Goal: Information Seeking & Learning: Learn about a topic

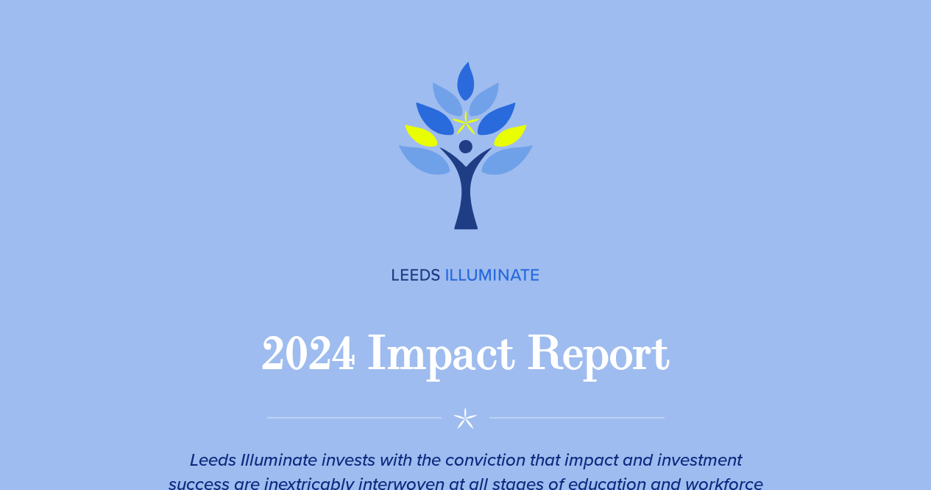
scroll to position [2306, 0]
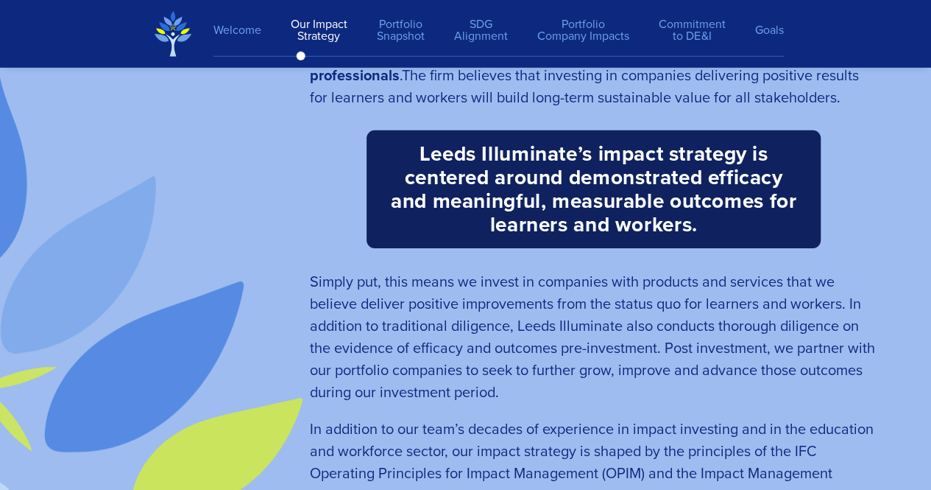
click at [541, 99] on span "The firm believes that investing in companies delivering positive results for l…" at bounding box center [584, 86] width 549 height 44
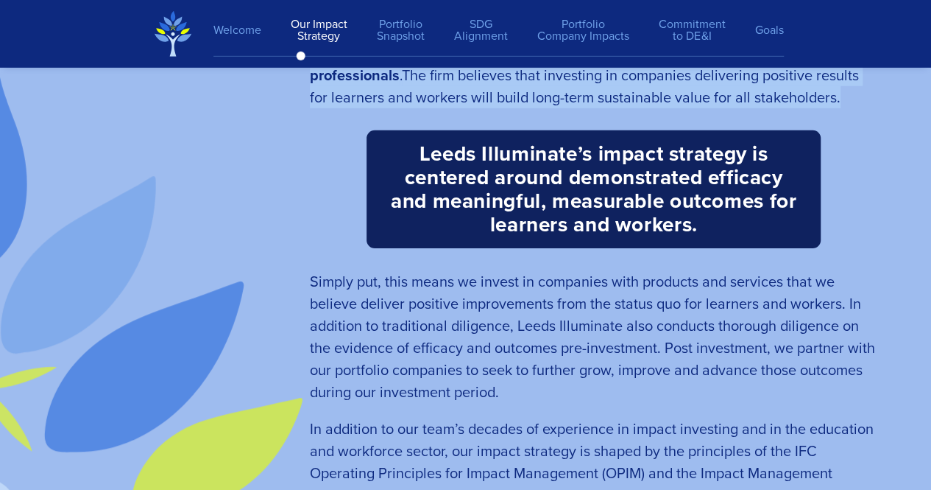
click at [541, 99] on span "The firm believes that investing in companies delivering positive results for l…" at bounding box center [584, 86] width 549 height 44
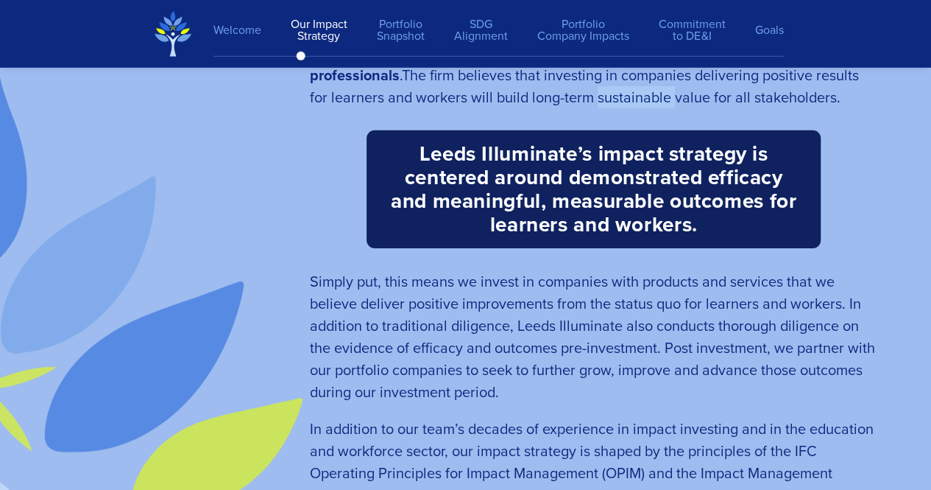
click at [541, 99] on span "The firm believes that investing in companies delivering positive results for l…" at bounding box center [584, 86] width 549 height 44
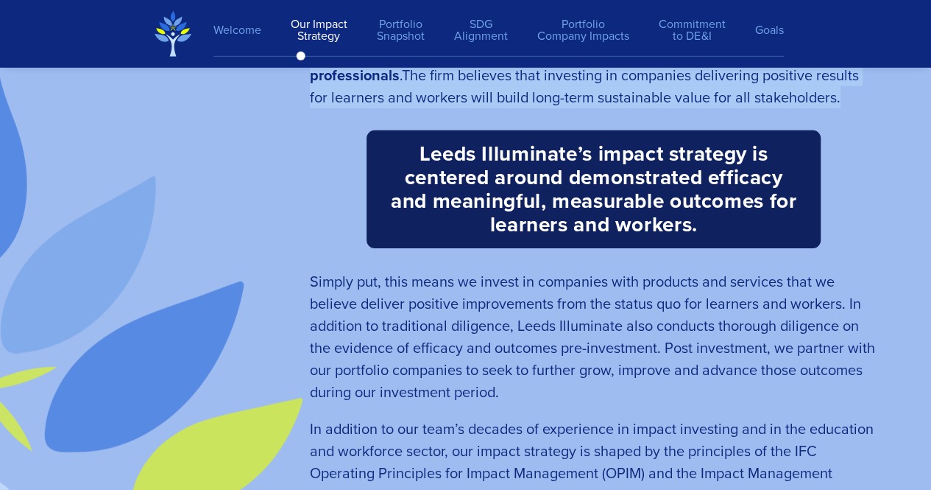
click at [541, 99] on span "The firm believes that investing in companies delivering positive results for l…" at bounding box center [584, 86] width 549 height 44
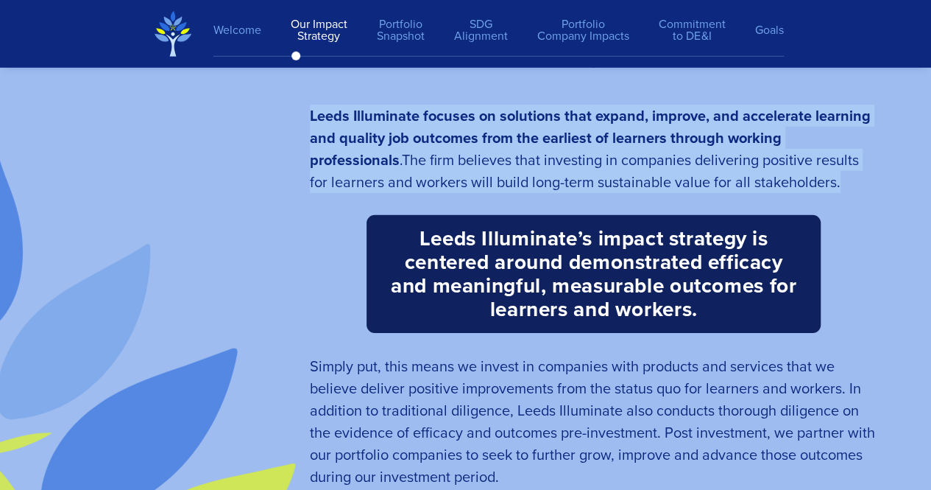
scroll to position [2221, 0]
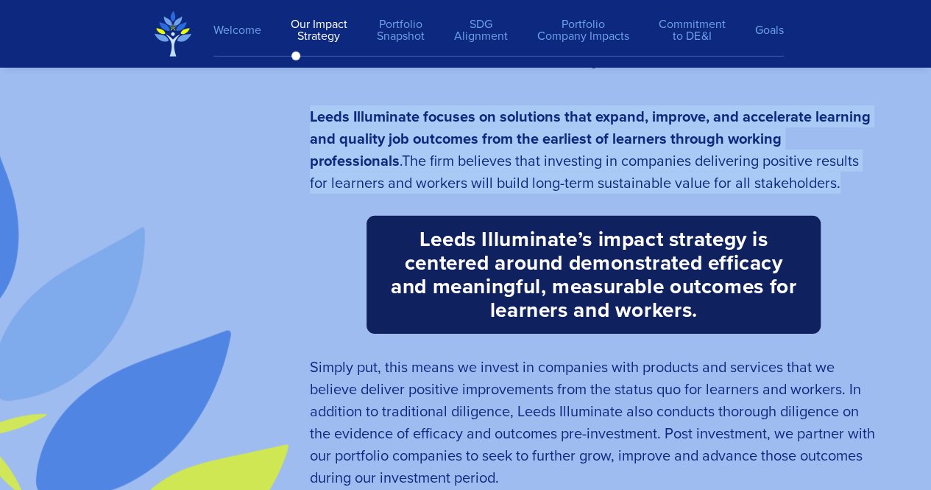
click at [538, 117] on strong "Leeds Illuminate focuses on solutions that expand, improve, and accelerate lear…" at bounding box center [590, 138] width 561 height 66
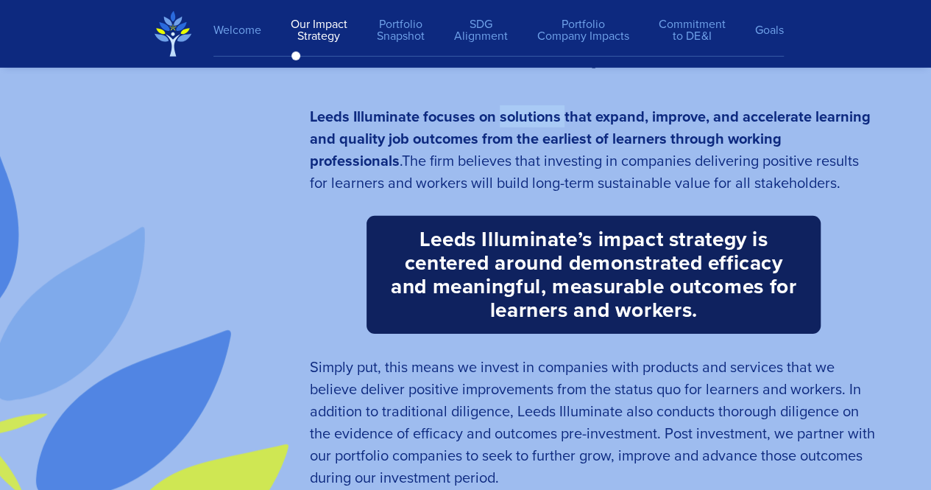
click at [538, 117] on strong "Leeds Illuminate focuses on solutions that expand, improve, and accelerate lear…" at bounding box center [590, 138] width 561 height 66
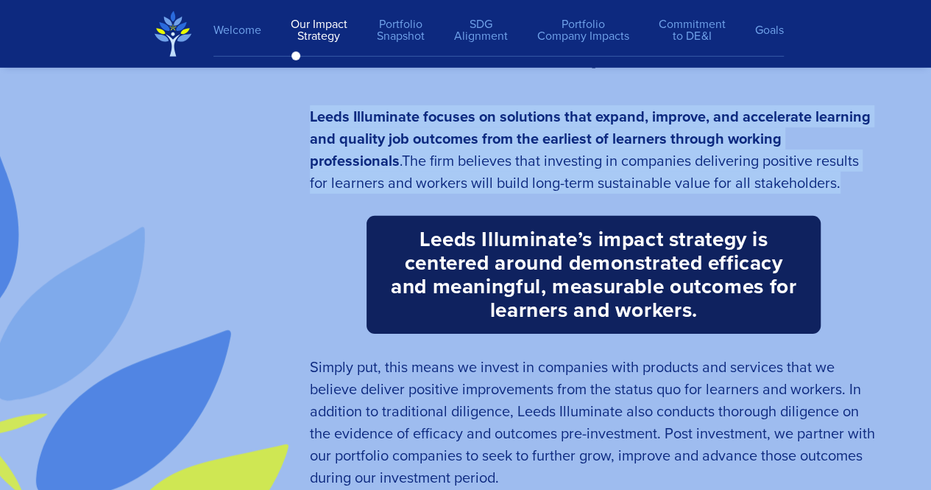
click at [538, 117] on strong "Leeds Illuminate focuses on solutions that expand, improve, and accelerate lear…" at bounding box center [590, 138] width 561 height 66
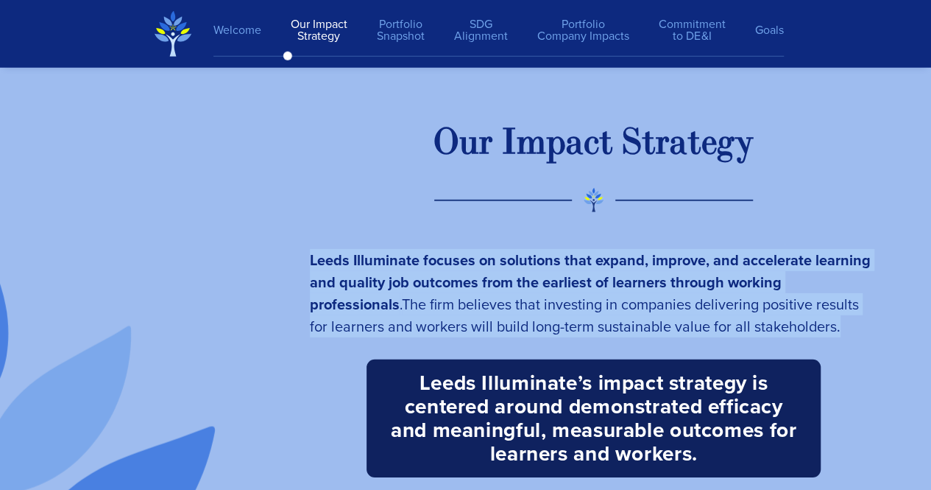
scroll to position [2076, 0]
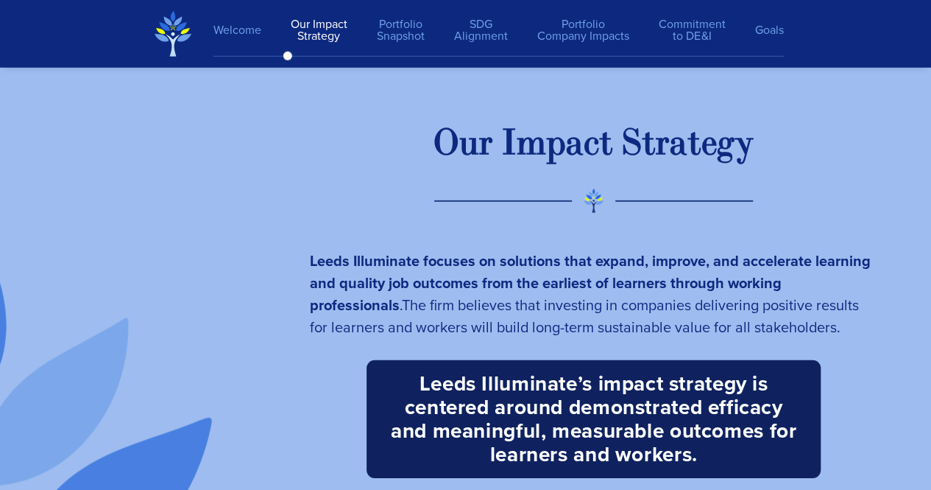
click at [538, 117] on div "O u r I m p a c t S t r a t e g y Leeds Illuminate focuses on solutions that ex…" at bounding box center [594, 454] width 598 height 696
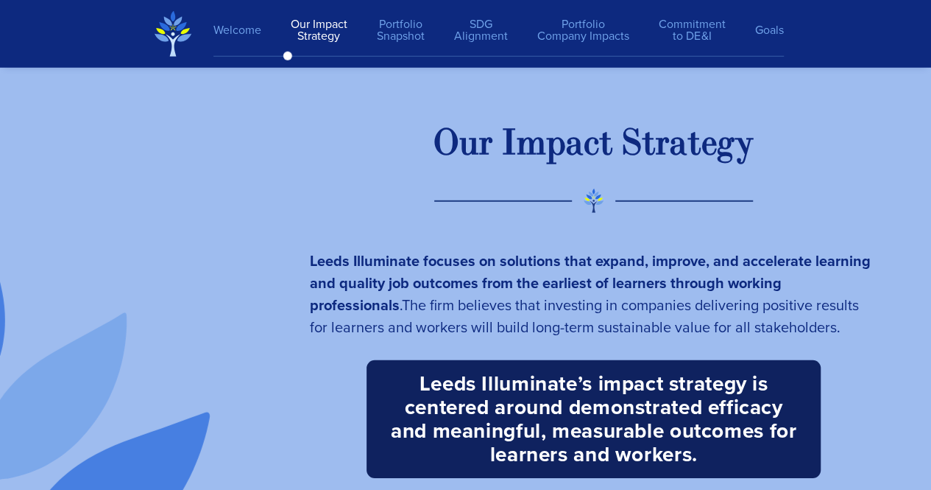
click at [530, 136] on div "m" at bounding box center [531, 144] width 29 height 46
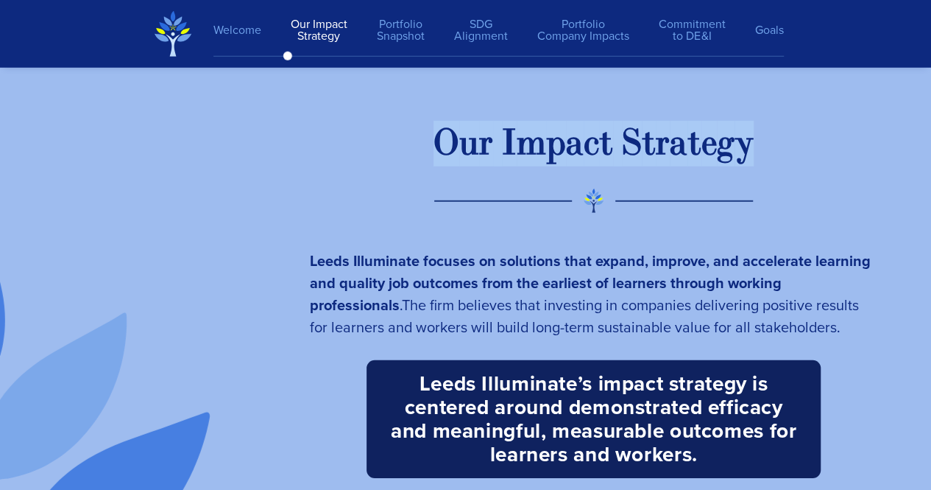
click at [530, 136] on div "m" at bounding box center [531, 144] width 29 height 46
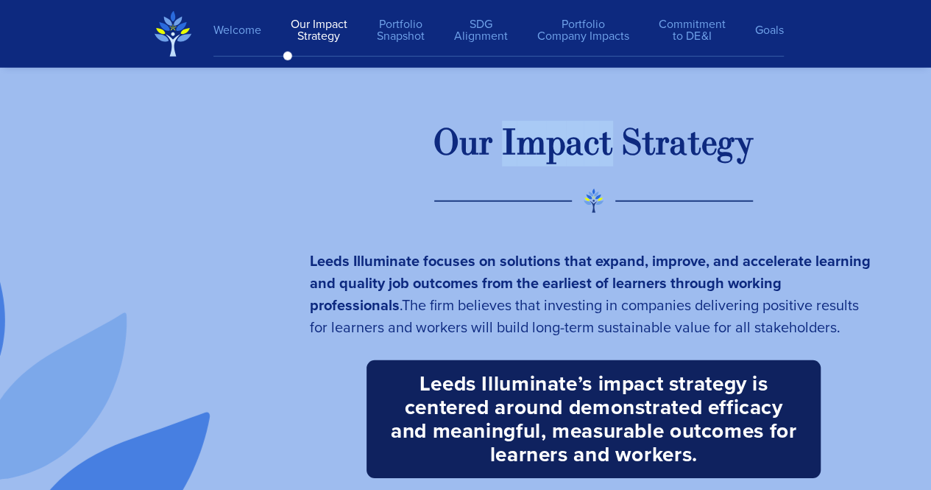
click at [530, 136] on div "m" at bounding box center [531, 144] width 29 height 46
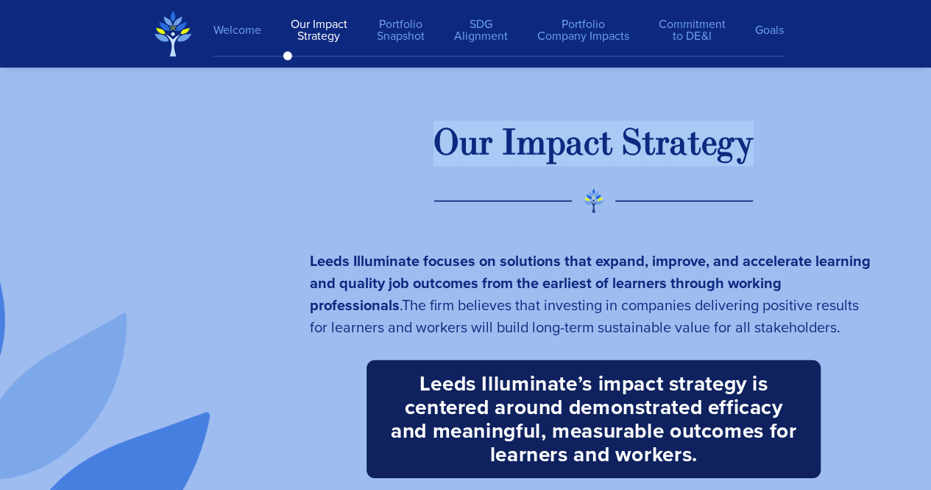
click at [530, 136] on div "m" at bounding box center [531, 144] width 29 height 46
click at [500, 138] on span "O u r I m p a c t S t r a t e g y" at bounding box center [594, 144] width 320 height 46
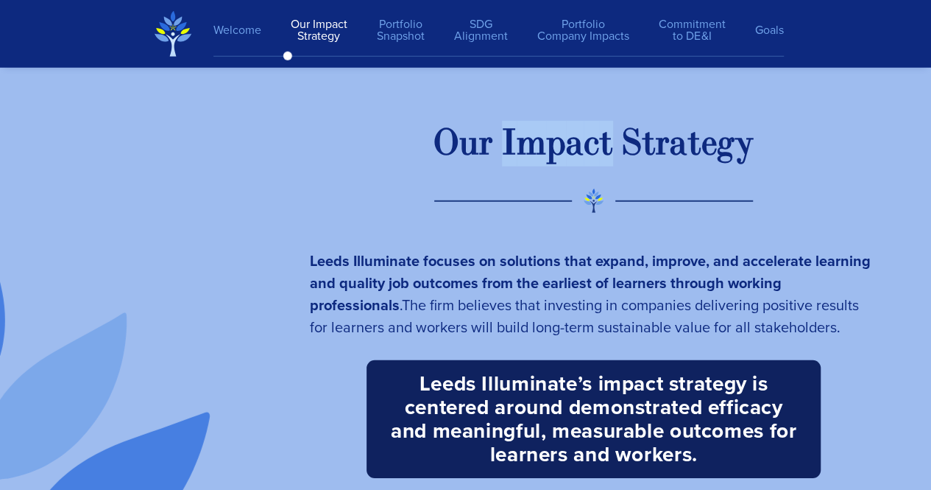
click at [500, 138] on span "O u r I m p a c t S t r a t e g y" at bounding box center [594, 144] width 320 height 46
click at [467, 135] on div "u" at bounding box center [469, 144] width 20 height 46
click at [499, 144] on span "O u r I m p a c t S t r a t e g y" at bounding box center [594, 144] width 320 height 46
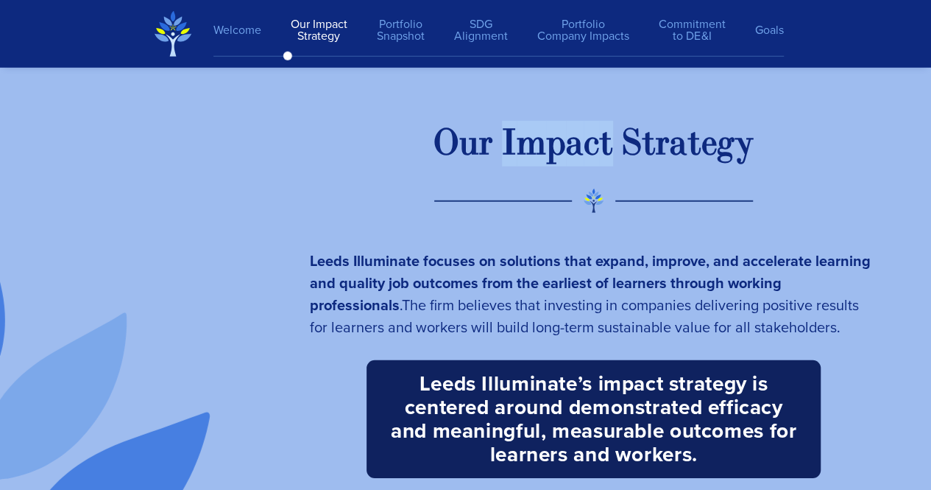
click at [499, 144] on span "O u r I m p a c t S t r a t e g y" at bounding box center [594, 144] width 320 height 46
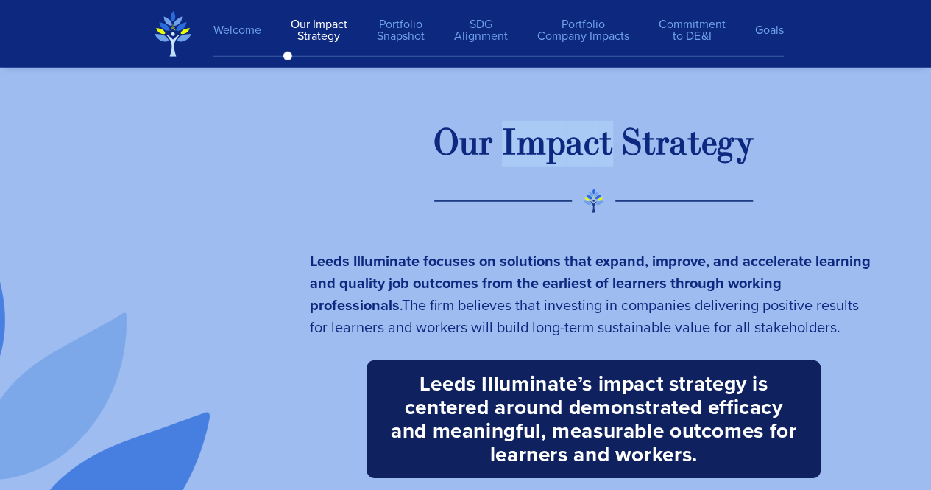
click at [499, 144] on span "O u r I m p a c t S t r a t e g y" at bounding box center [594, 144] width 320 height 46
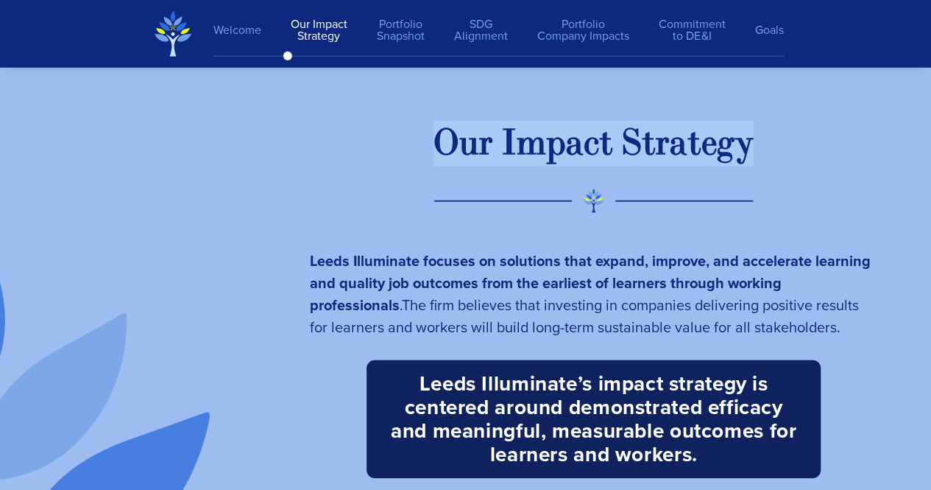
click at [499, 144] on span "O u r I m p a c t S t r a t e g y" at bounding box center [594, 144] width 320 height 46
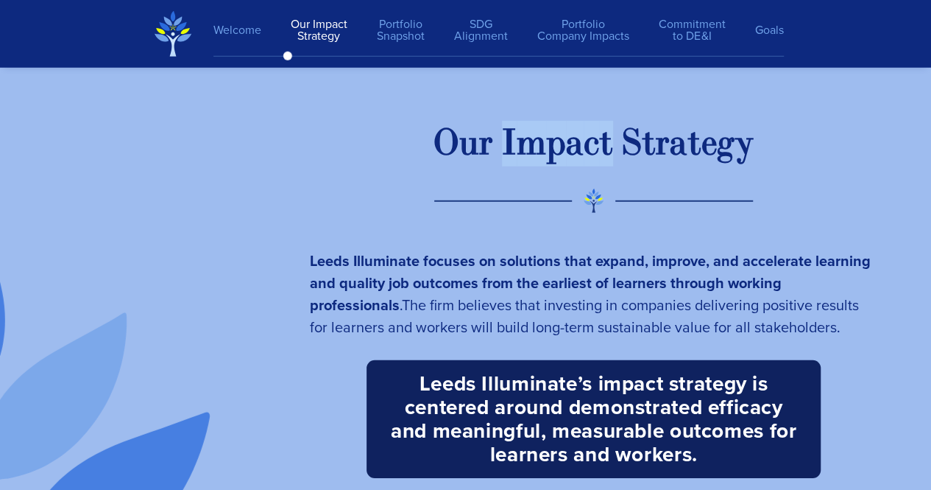
click at [499, 144] on span "O u r I m p a c t S t r a t e g y" at bounding box center [594, 144] width 320 height 46
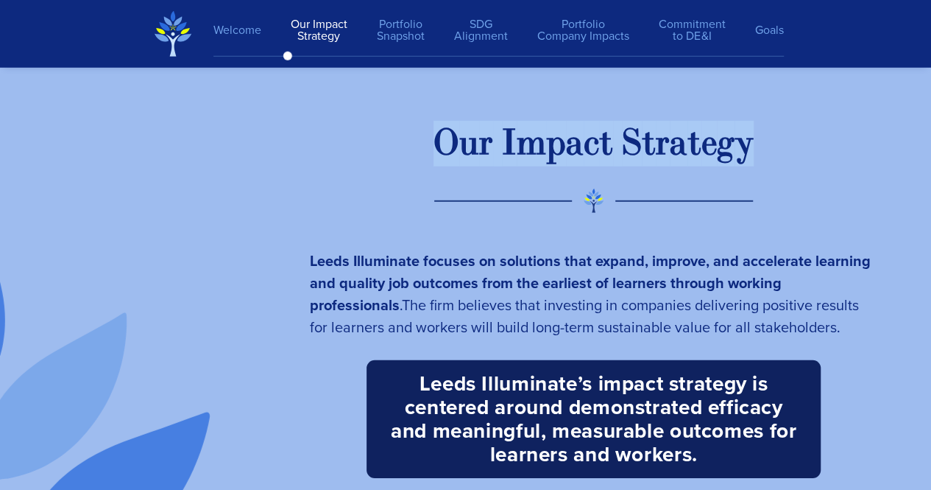
click at [499, 144] on span "O u r I m p a c t S t r a t e g y" at bounding box center [594, 144] width 320 height 46
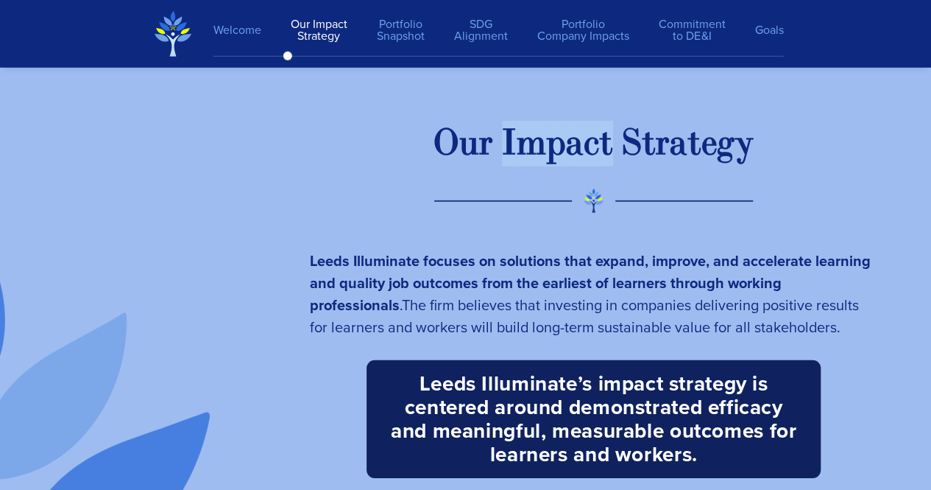
click at [499, 144] on span "O u r I m p a c t S t r a t e g y" at bounding box center [594, 144] width 320 height 46
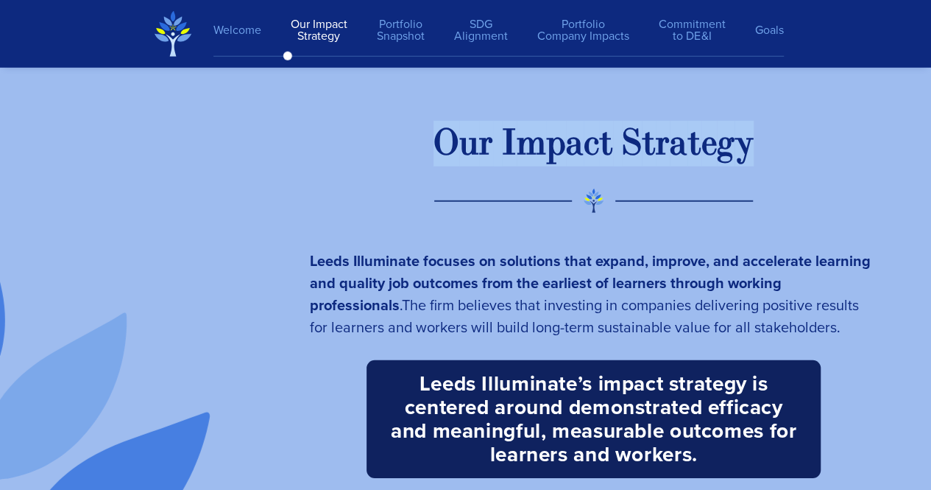
click at [499, 144] on span "O u r I m p a c t S t r a t e g y" at bounding box center [594, 144] width 320 height 46
click at [450, 133] on div "O" at bounding box center [447, 144] width 26 height 46
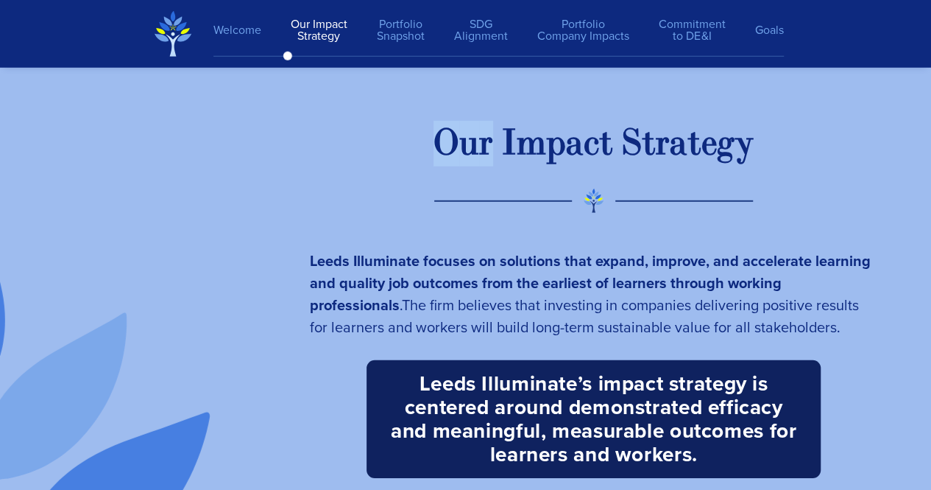
click at [450, 133] on div "O" at bounding box center [447, 144] width 26 height 46
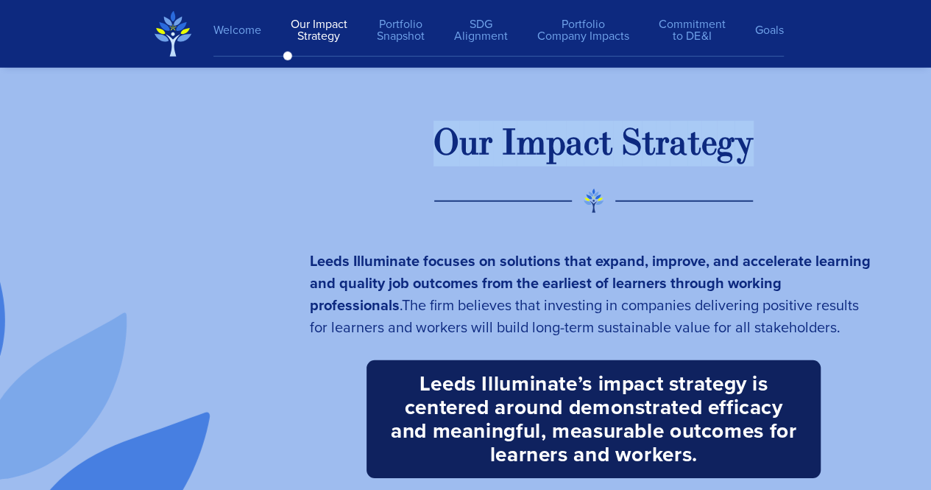
click at [450, 133] on div "O" at bounding box center [447, 144] width 26 height 46
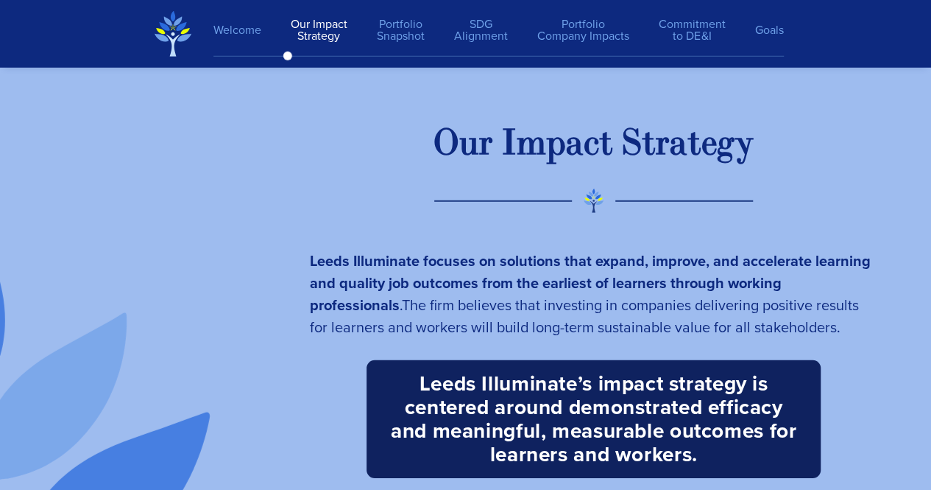
click at [440, 262] on strong "Leeds Illuminate focuses on solutions that expand, improve, and accelerate lear…" at bounding box center [590, 283] width 561 height 66
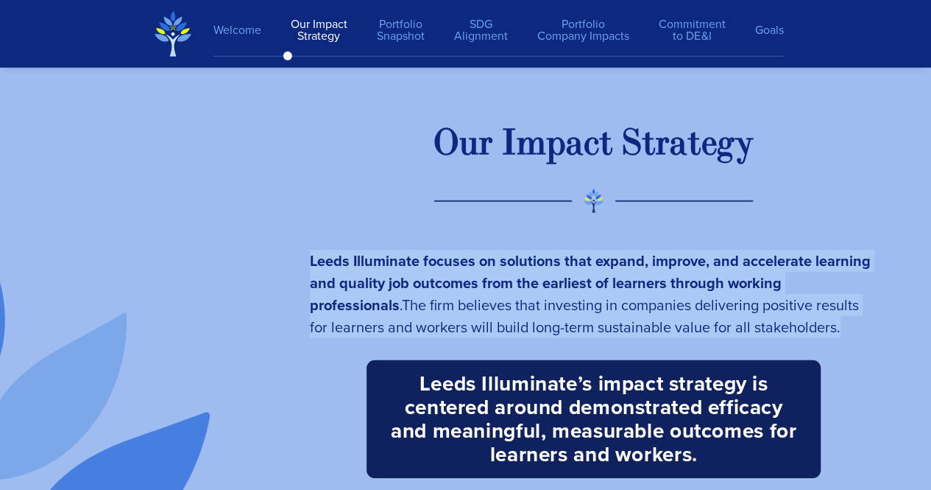
click at [440, 262] on strong "Leeds Illuminate focuses on solutions that expand, improve, and accelerate lear…" at bounding box center [590, 283] width 561 height 66
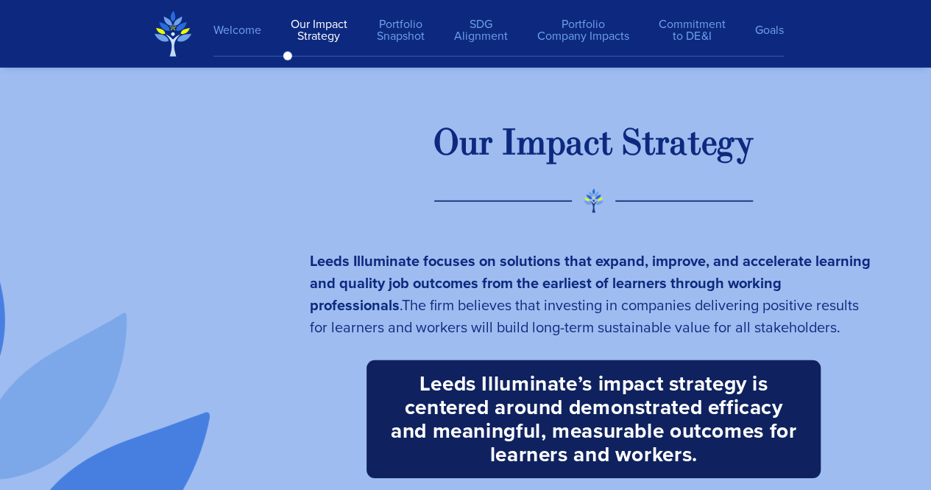
click at [521, 150] on div "m" at bounding box center [531, 144] width 29 height 46
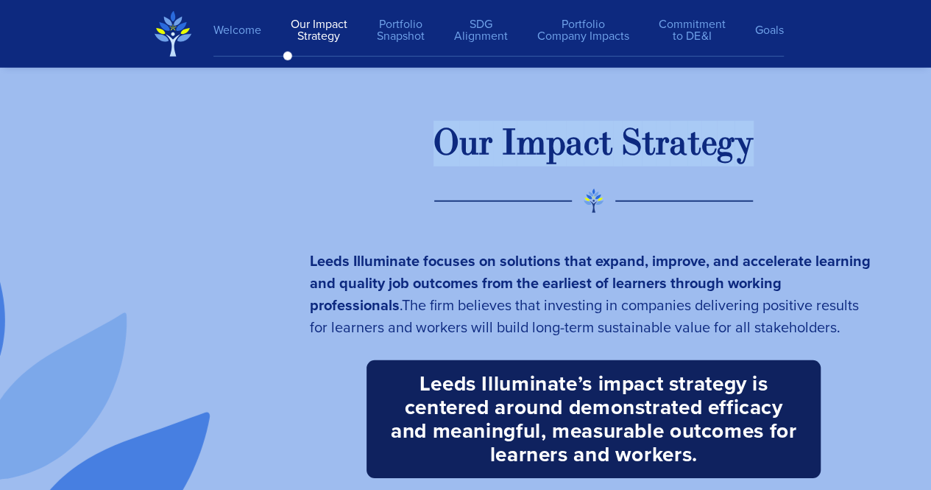
click at [521, 150] on div "m" at bounding box center [531, 144] width 29 height 46
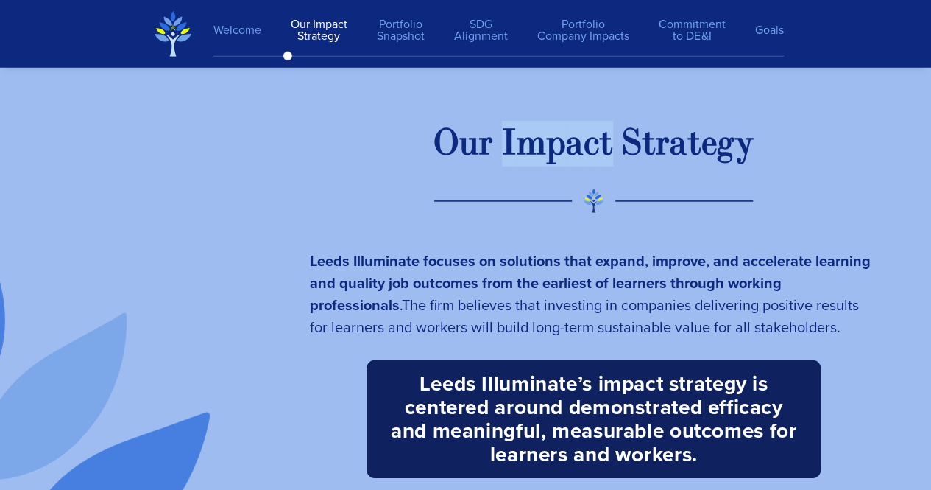
click at [521, 150] on div "m" at bounding box center [531, 144] width 29 height 46
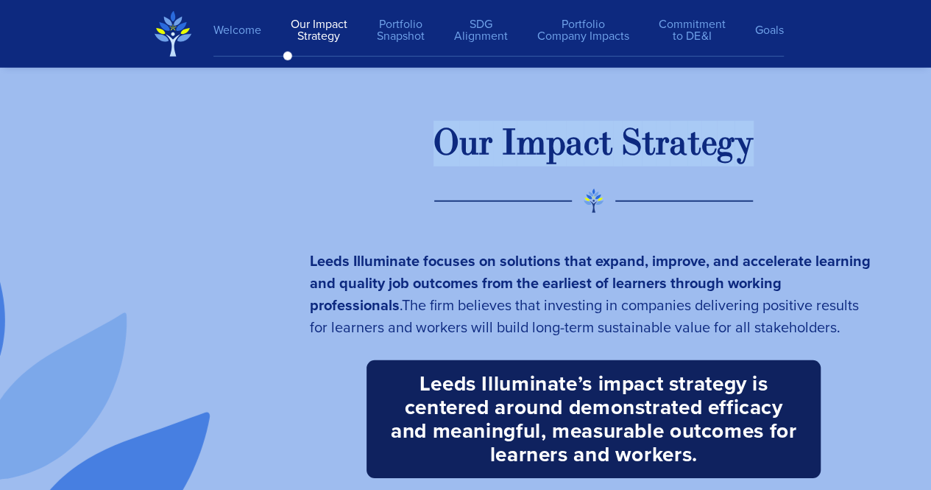
click at [521, 150] on div "m" at bounding box center [531, 144] width 29 height 46
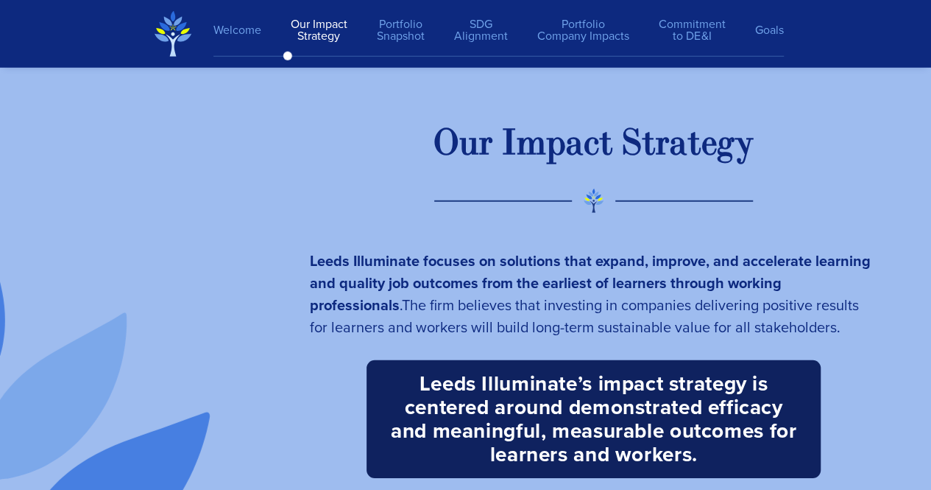
click at [548, 261] on strong "Leeds Illuminate focuses on solutions that expand, improve, and accelerate lear…" at bounding box center [590, 283] width 561 height 66
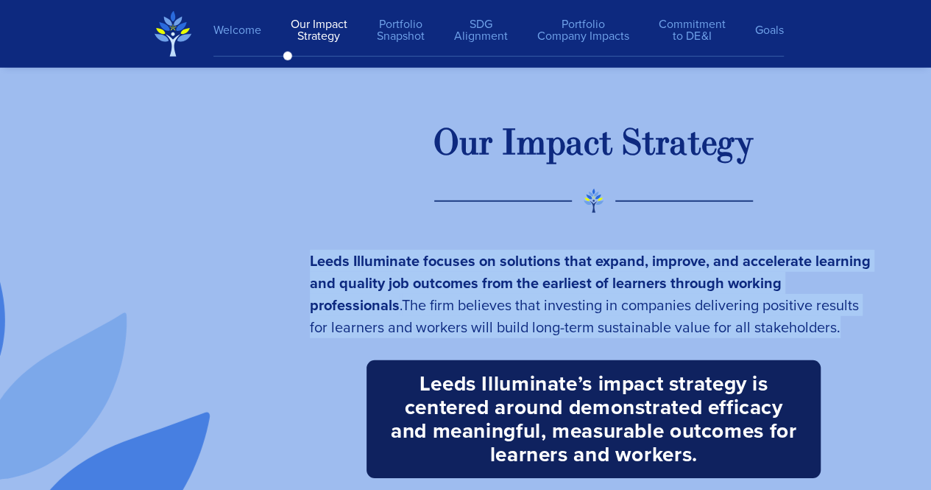
click at [548, 261] on strong "Leeds Illuminate focuses on solutions that expand, improve, and accelerate lear…" at bounding box center [590, 283] width 561 height 66
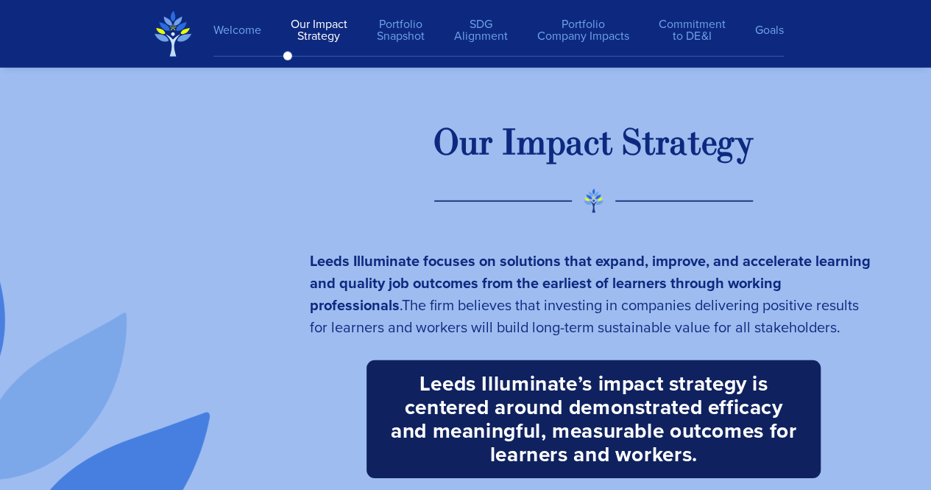
click at [590, 166] on div "c" at bounding box center [591, 144] width 15 height 46
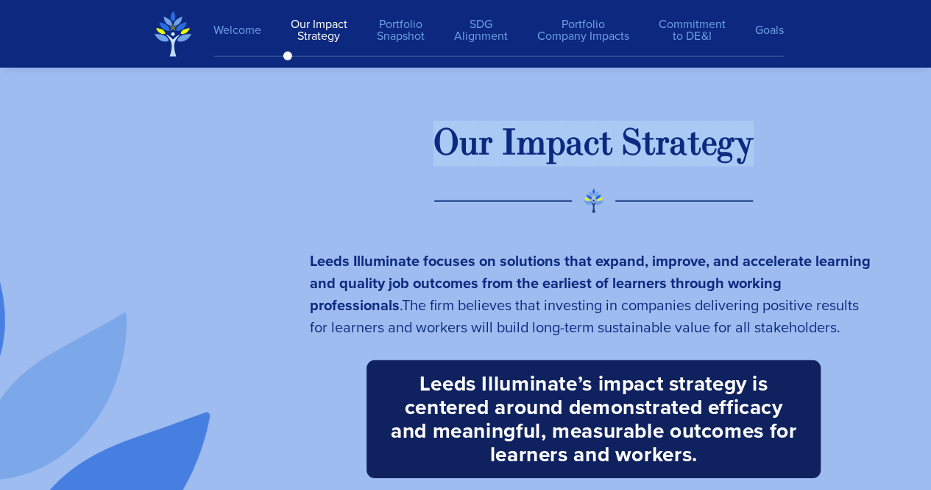
click at [590, 166] on div "c" at bounding box center [591, 144] width 15 height 46
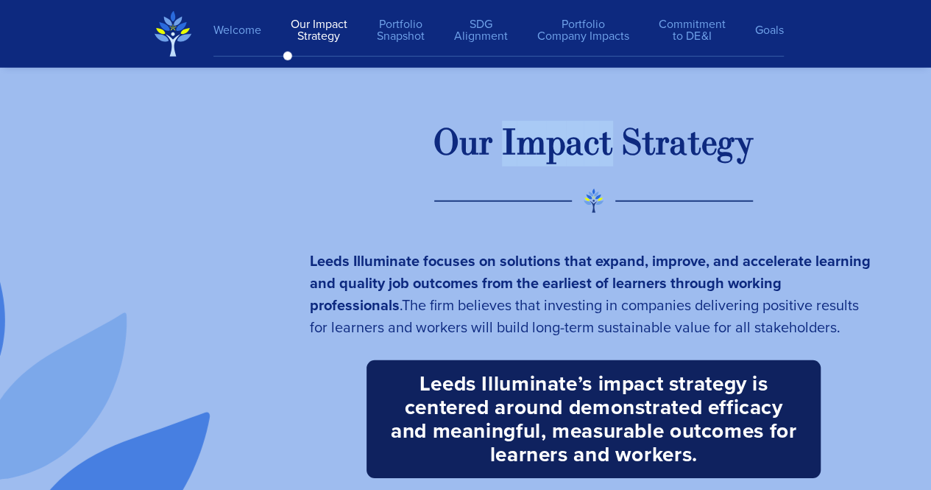
click at [590, 166] on div "c" at bounding box center [591, 144] width 15 height 46
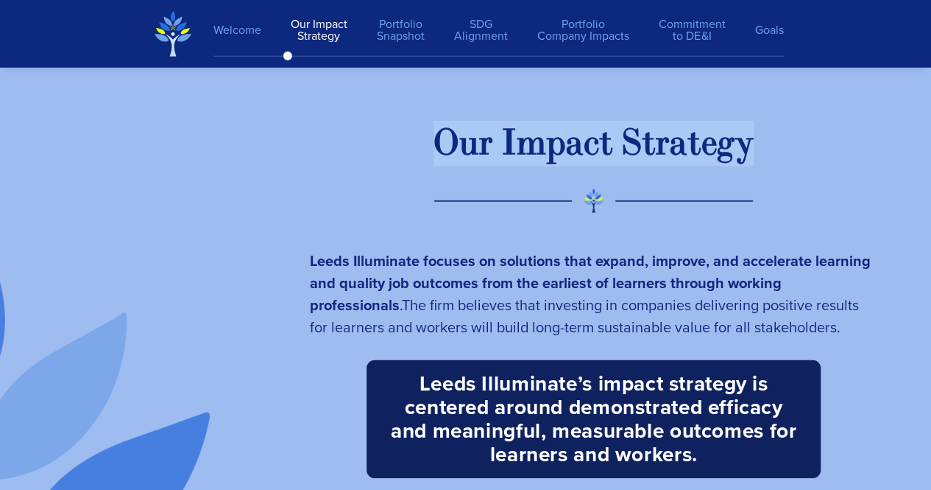
click at [590, 166] on div "c" at bounding box center [591, 144] width 15 height 46
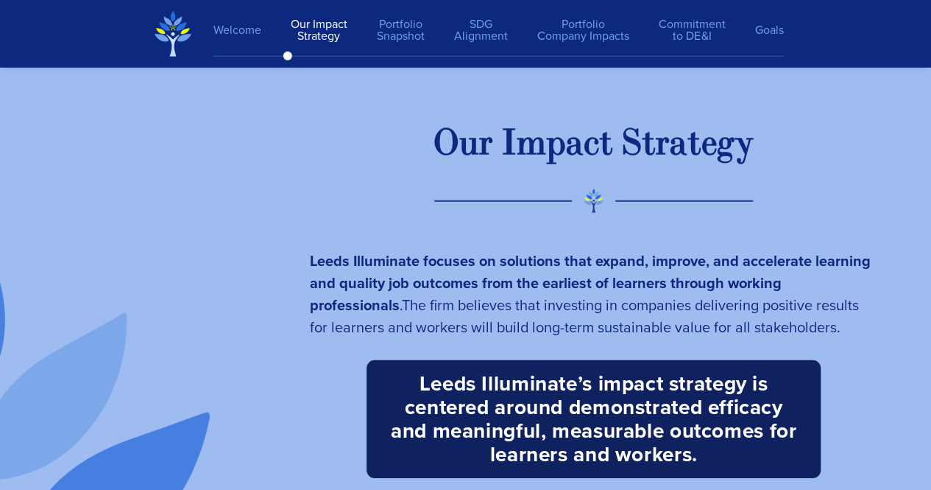
click at [574, 261] on strong "Leeds Illuminate focuses on solutions that expand, improve, and accelerate lear…" at bounding box center [590, 283] width 561 height 66
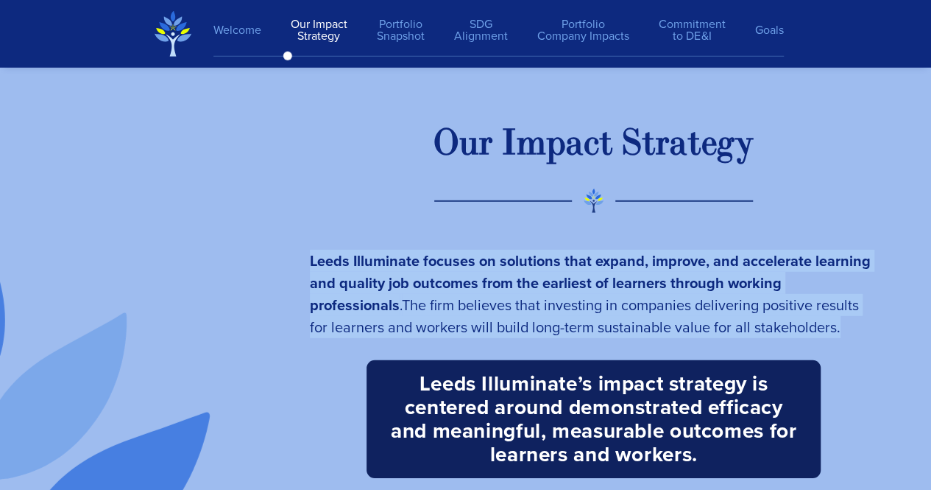
click at [574, 261] on strong "Leeds Illuminate focuses on solutions that expand, improve, and accelerate lear…" at bounding box center [590, 283] width 561 height 66
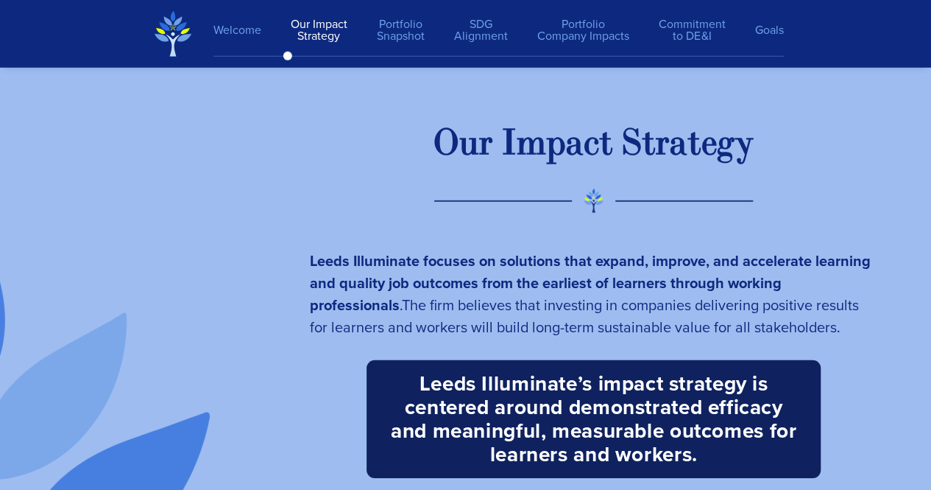
click at [588, 158] on div "c" at bounding box center [591, 144] width 15 height 46
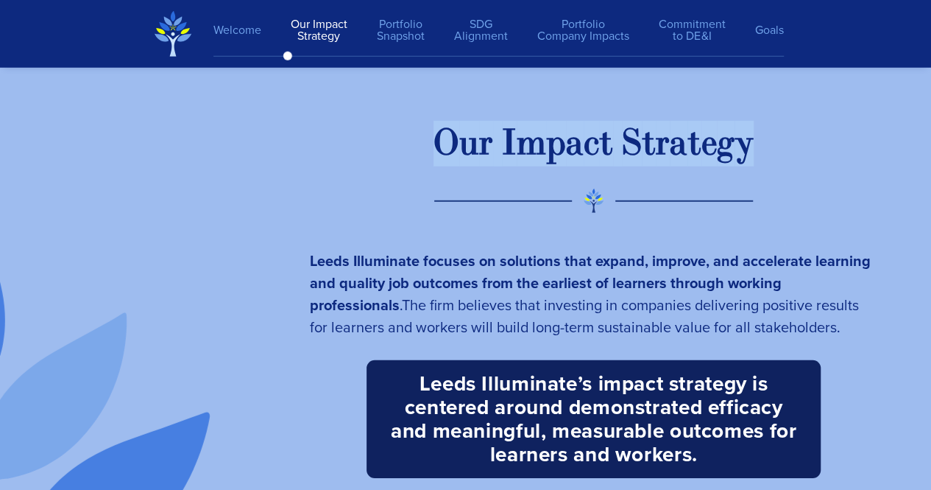
click at [588, 158] on div "c" at bounding box center [591, 144] width 15 height 46
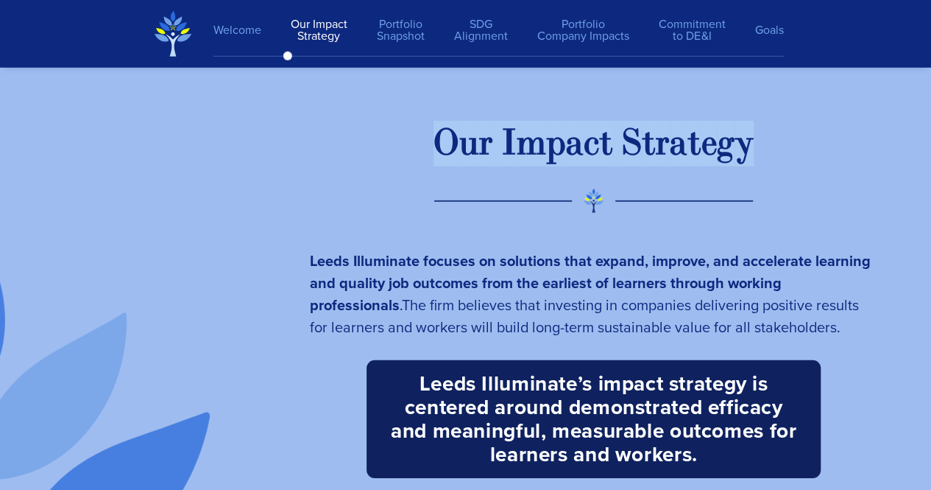
click at [588, 158] on div "c" at bounding box center [591, 144] width 15 height 46
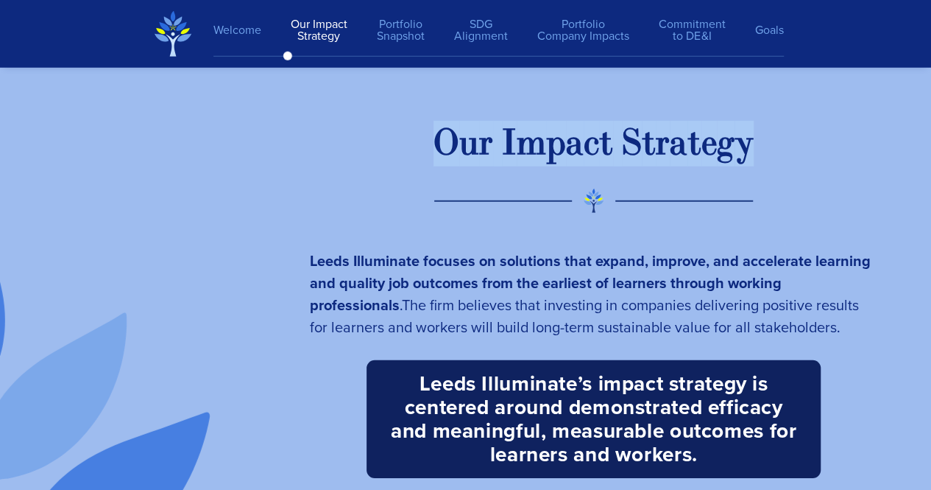
click at [588, 158] on div "c" at bounding box center [591, 144] width 15 height 46
click at [644, 166] on div "t" at bounding box center [649, 144] width 14 height 46
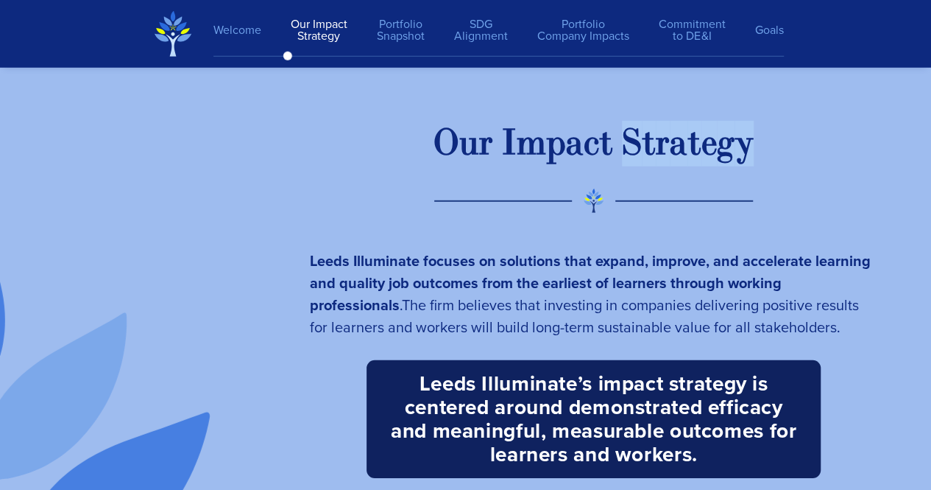
click at [644, 166] on div "t" at bounding box center [649, 144] width 14 height 46
click at [571, 159] on div "a" at bounding box center [575, 144] width 18 height 46
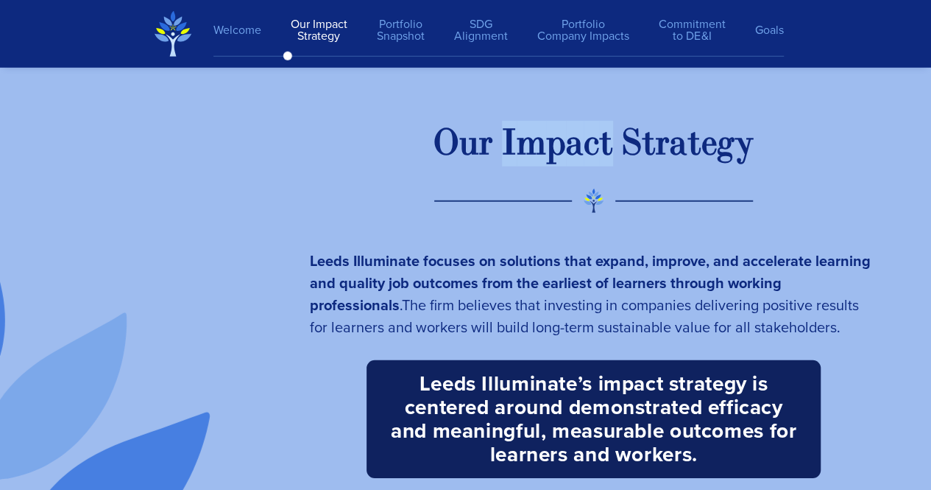
click at [571, 159] on div "a" at bounding box center [575, 144] width 18 height 46
